Goal: Task Accomplishment & Management: Complete application form

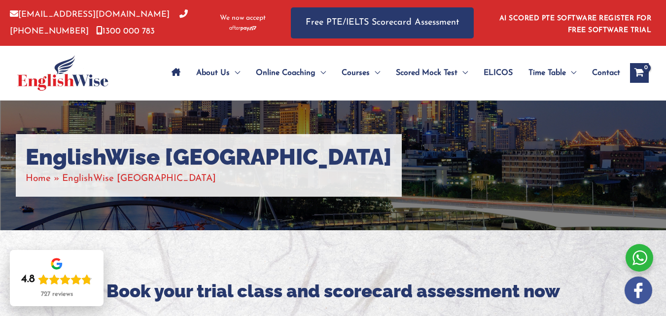
click at [609, 72] on span "Contact" at bounding box center [606, 73] width 28 height 35
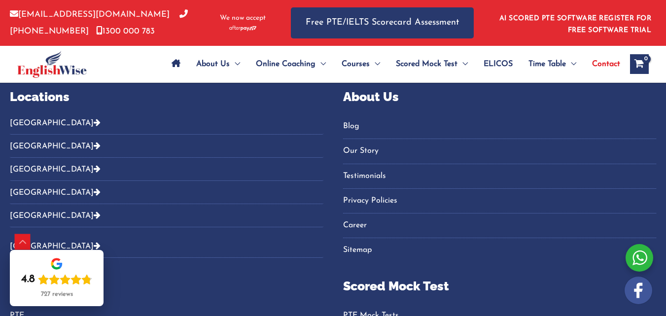
scroll to position [2364, 0]
click at [343, 234] on link "Career" at bounding box center [499, 226] width 313 height 16
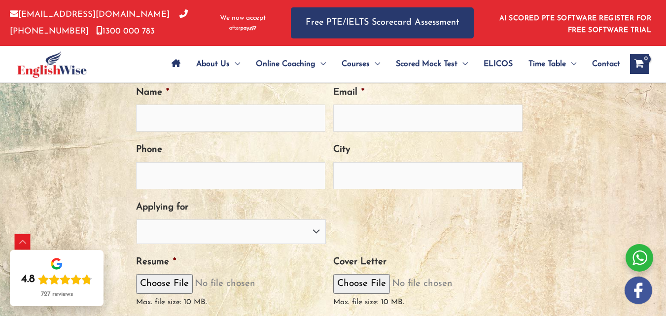
scroll to position [332, 0]
click at [246, 132] on input "Name *" at bounding box center [230, 118] width 189 height 27
type input "Talisson [PERSON_NAME]"
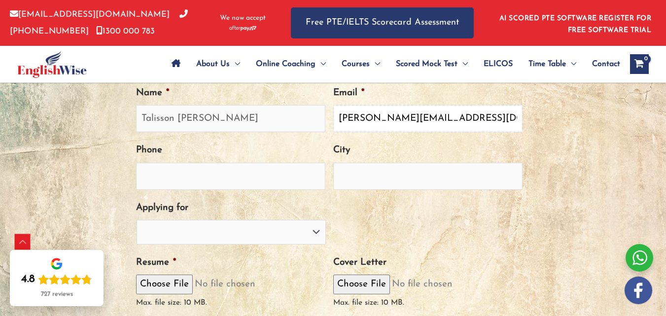
type input "[PERSON_NAME][EMAIL_ADDRESS][DOMAIN_NAME]"
click at [192, 190] on input "Phone" at bounding box center [230, 176] width 189 height 27
click at [195, 190] on input "04028383428" at bounding box center [230, 176] width 189 height 27
type input "0402838428"
click at [379, 190] on input "City" at bounding box center [427, 176] width 189 height 27
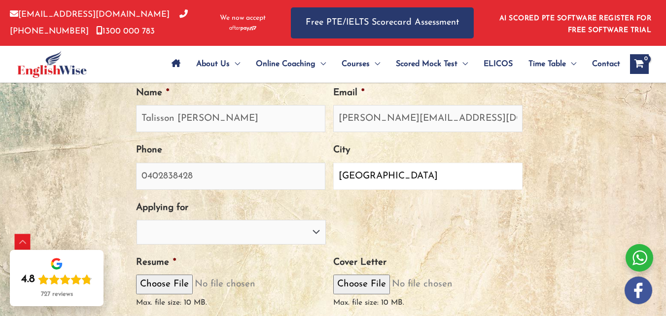
type input "[GEOGRAPHIC_DATA]"
click at [289, 244] on select "PTE Trainer IELTS Trainer [PERSON_NAME] Trainer OET Trainer PTE/NAATI/IELTS Sal…" at bounding box center [231, 232] width 189 height 25
select select "IELTS Trainer"
click at [148, 244] on select "PTE Trainer IELTS Trainer [PERSON_NAME] Trainer OET Trainer PTE/NAATI/IELTS Sal…" at bounding box center [231, 232] width 189 height 25
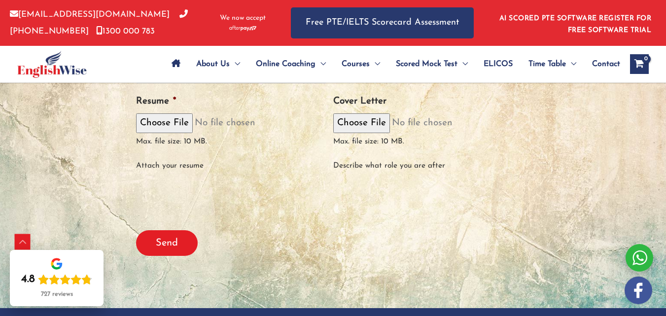
scroll to position [494, 0]
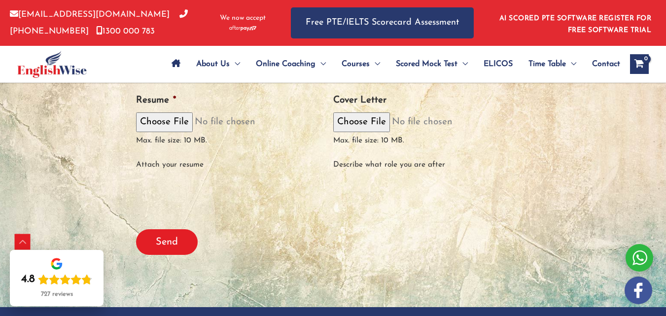
click at [236, 82] on select "PTE Trainer IELTS Trainer [PERSON_NAME] Trainer OET Trainer PTE/NAATI/IELTS Sal…" at bounding box center [231, 70] width 189 height 25
click at [148, 82] on select "PTE Trainer IELTS Trainer [PERSON_NAME] Trainer OET Trainer PTE/NAATI/IELTS Sal…" at bounding box center [231, 70] width 189 height 25
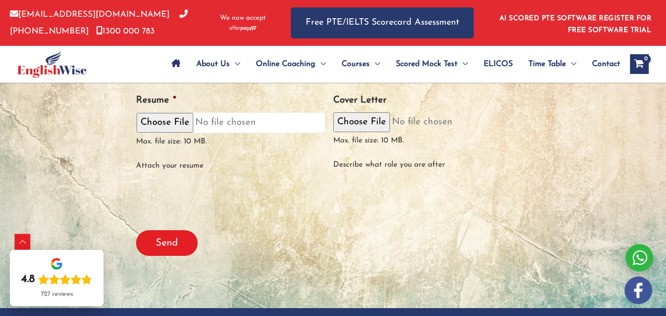
click at [200, 133] on input "Resume *" at bounding box center [230, 122] width 189 height 20
click at [208, 133] on input "Resume *" at bounding box center [230, 122] width 189 height 20
type input "C:\fakepath\Talisson_Vogelmann_Resume.pdf"
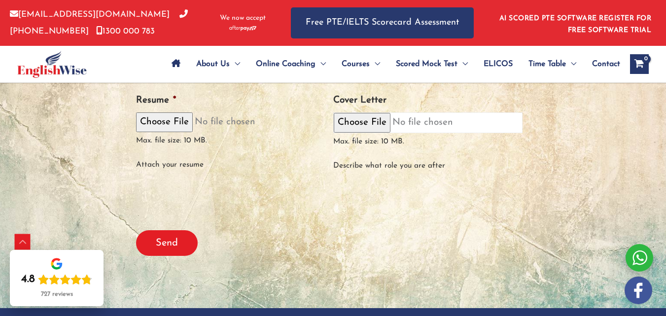
click at [384, 133] on input "Cover Letter" at bounding box center [427, 122] width 189 height 20
type input "C:\fakepath\Talisson_Vogelmann_Cover.pdf"
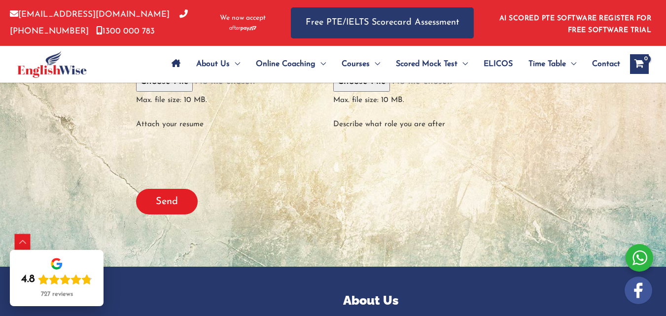
scroll to position [537, 0]
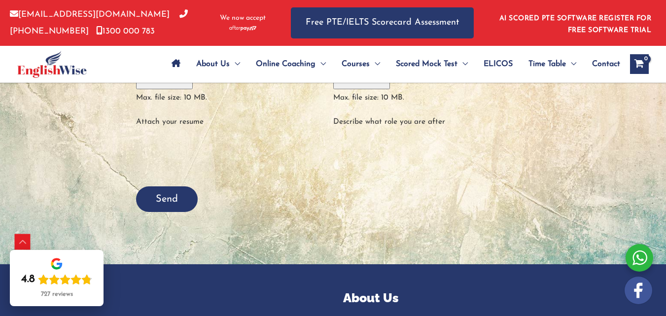
click at [172, 212] on input "Send" at bounding box center [167, 199] width 62 height 26
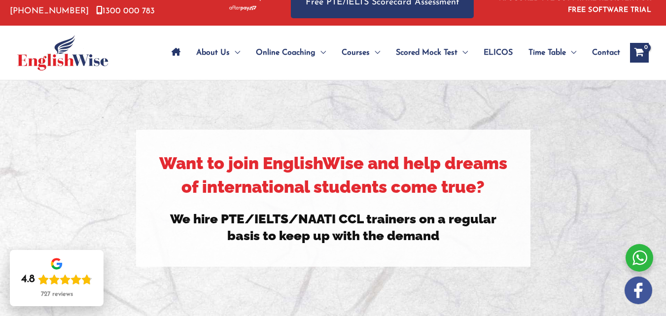
scroll to position [0, 0]
